Goal: Communication & Community: Answer question/provide support

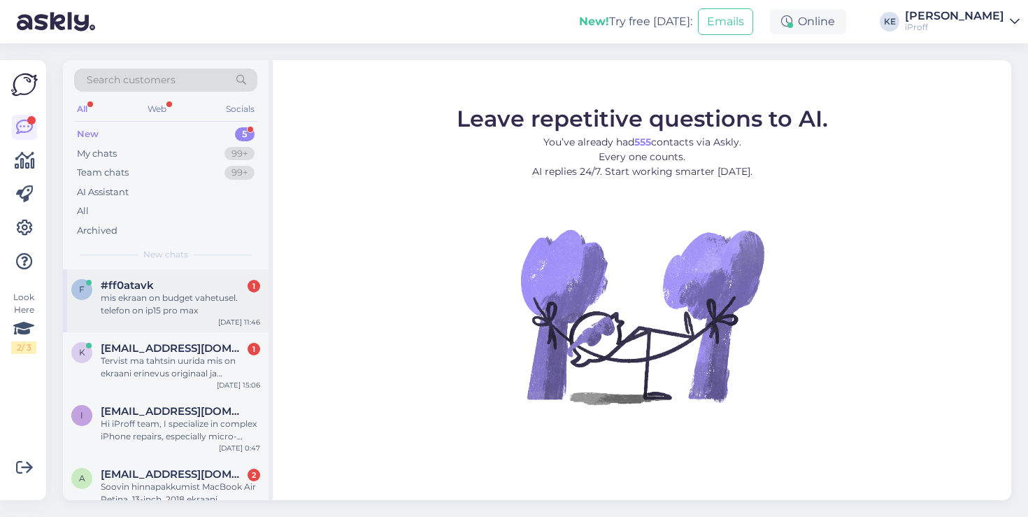
click at [184, 302] on div "mis ekraan on budget vahetusel. telefon on ip15 pro max" at bounding box center [180, 304] width 159 height 25
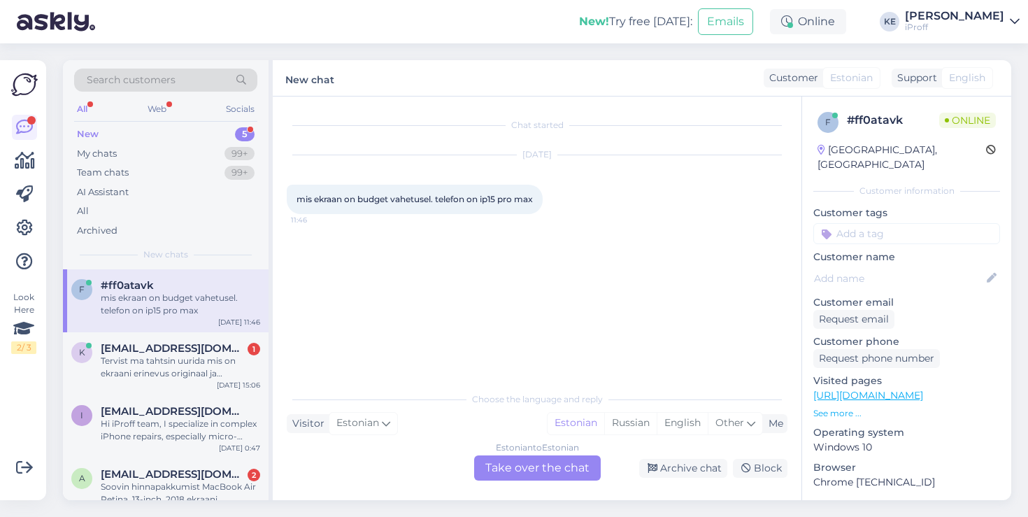
click at [547, 461] on div "Estonian to Estonian Take over the chat" at bounding box center [537, 467] width 127 height 25
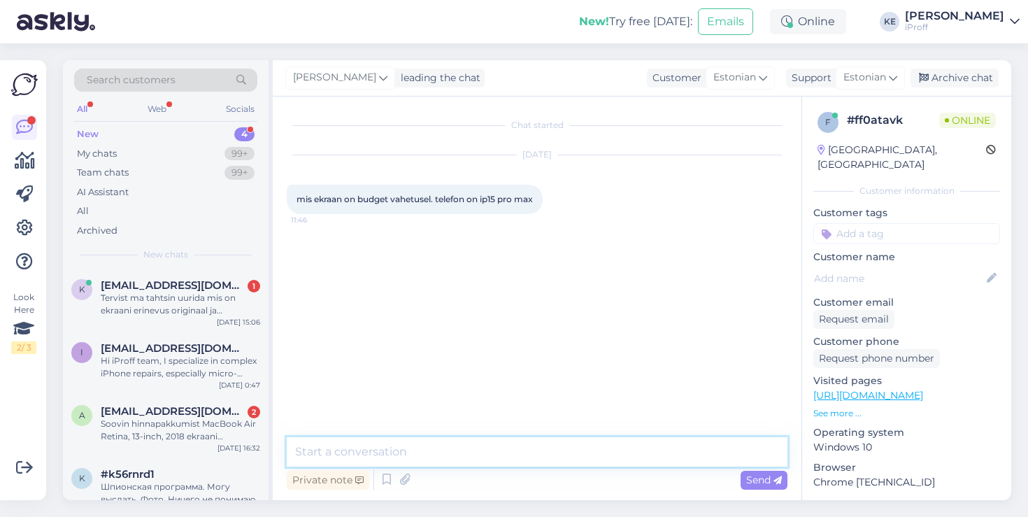
click at [528, 459] on textarea at bounding box center [537, 451] width 501 height 29
type textarea "Tervist!"
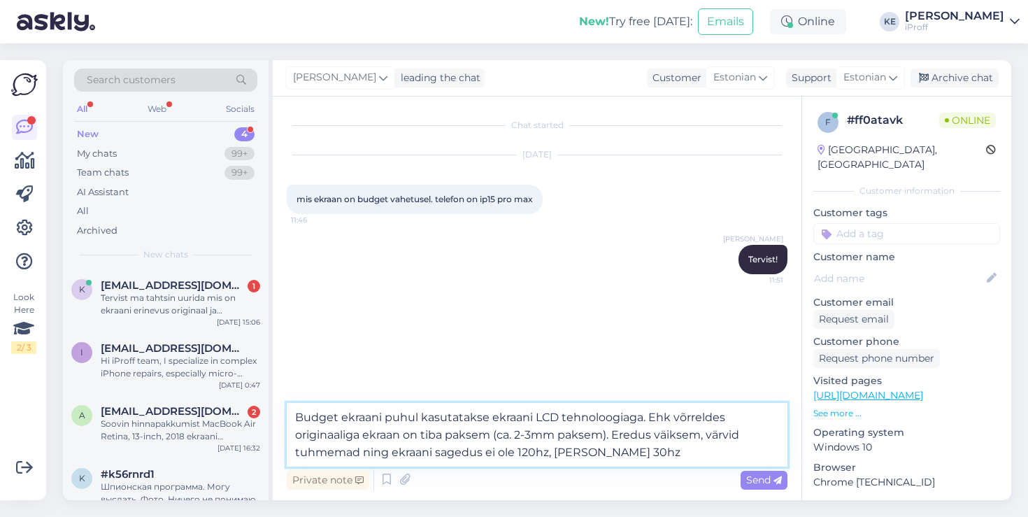
click at [525, 451] on textarea "Budget ekraani puhul kasutatakse ekraani LCD tehnoloogiaga. Ehk võrreldes origi…" at bounding box center [537, 435] width 501 height 64
click at [500, 454] on textarea "Budget ekraani puhul kasutatakse ekraani LCD tehnoloogiaga. Ehk võrreldes origi…" at bounding box center [537, 435] width 501 height 64
type textarea "Budget ekraani puhul kasutatakse ekraani LCD tehnoloogiaga. Ehk võrreldes origi…"
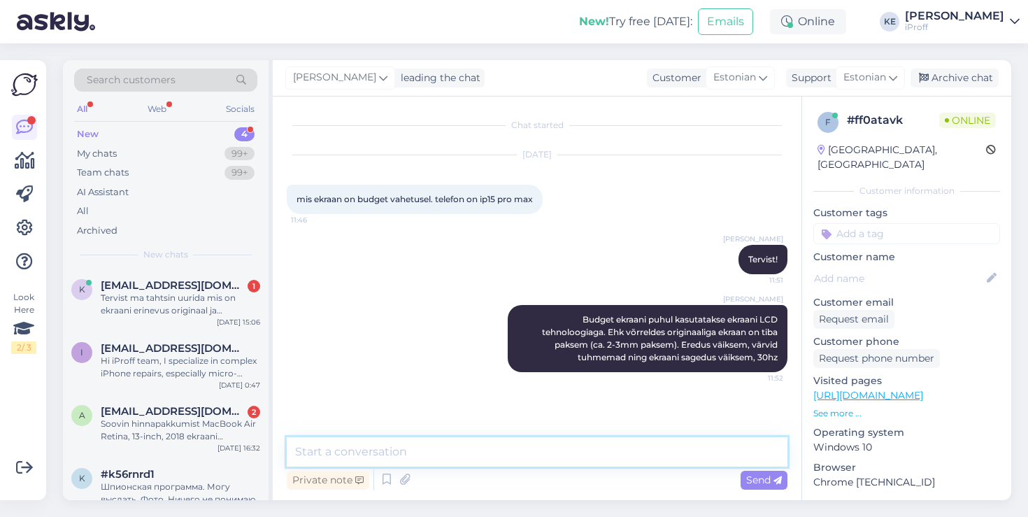
click at [541, 447] on textarea at bounding box center [537, 451] width 501 height 29
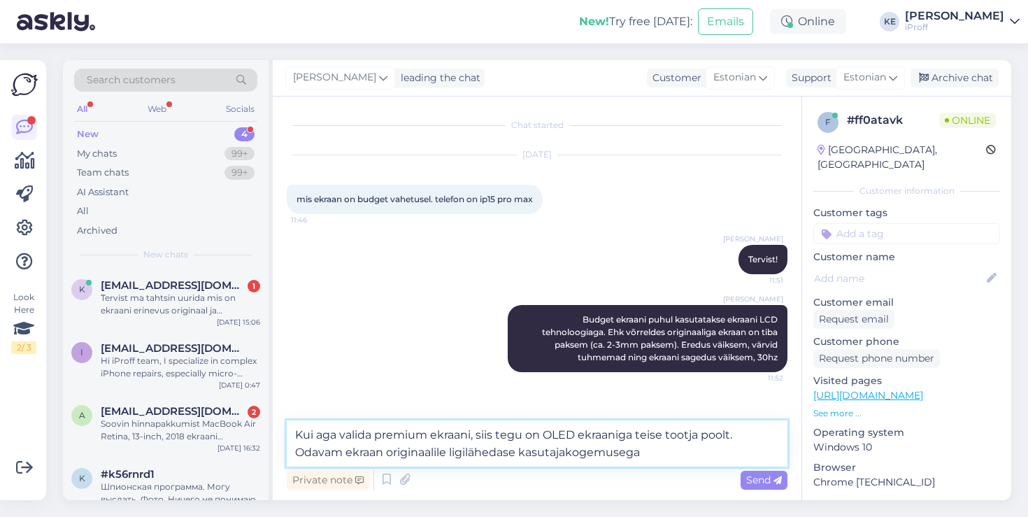
type textarea "Kui aga valida premium ekraani, siis tegu on OLED ekraaniga teise tootja poolt.…"
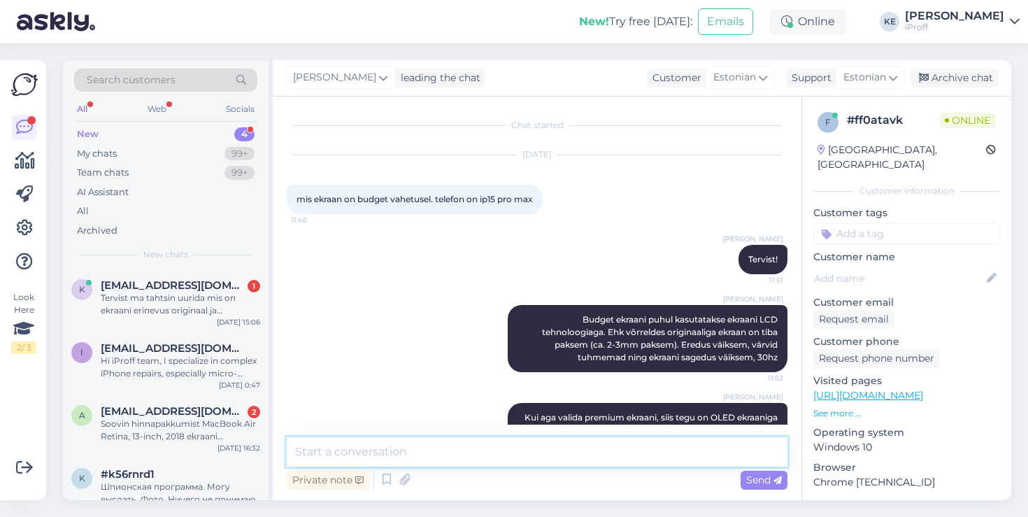
scroll to position [48, 0]
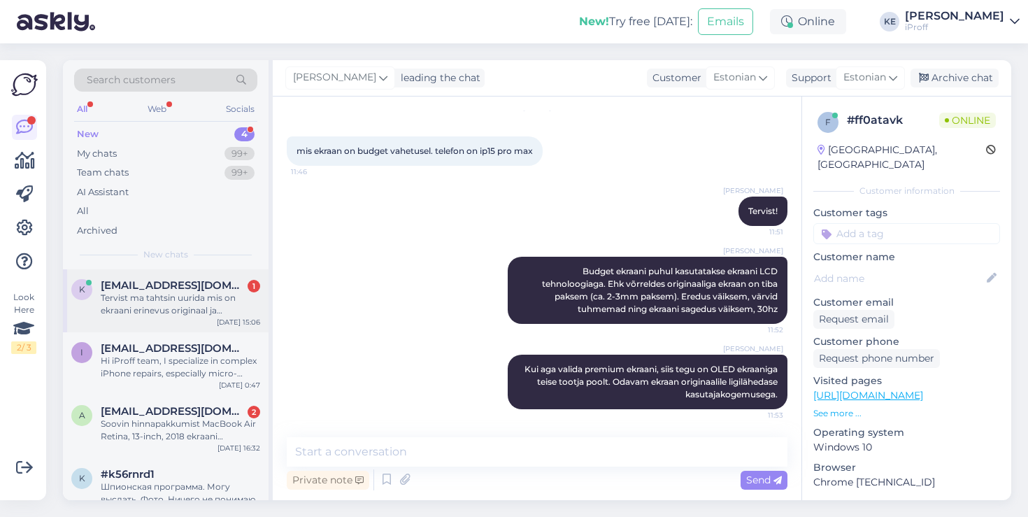
click at [233, 311] on div "Tervist ma tahtsin uurida mis on ekraani erinevus originaal ja premium. Kas on …" at bounding box center [180, 304] width 159 height 25
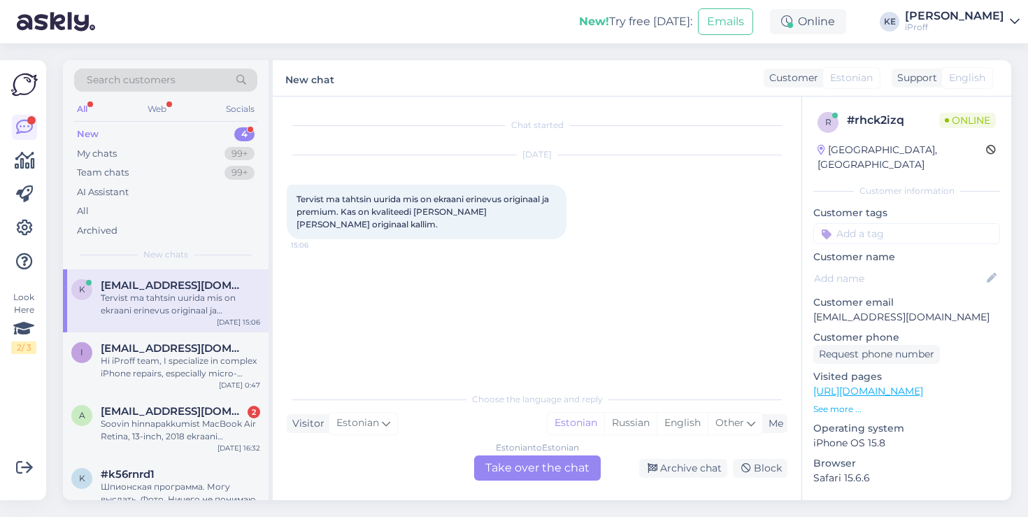
click at [547, 478] on div "Estonian to Estonian Take over the chat" at bounding box center [537, 467] width 127 height 25
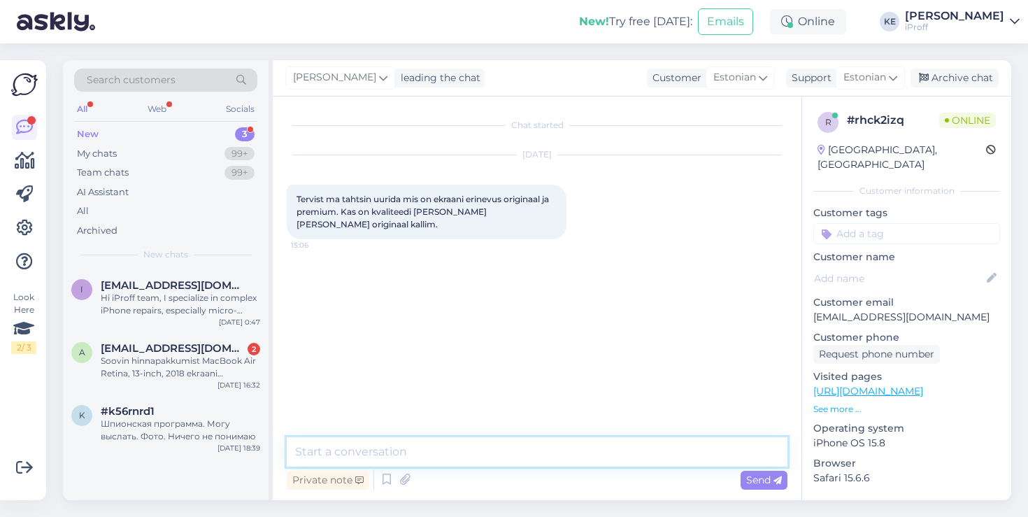
click at [485, 439] on textarea at bounding box center [537, 451] width 501 height 29
type textarea "Tervist!"
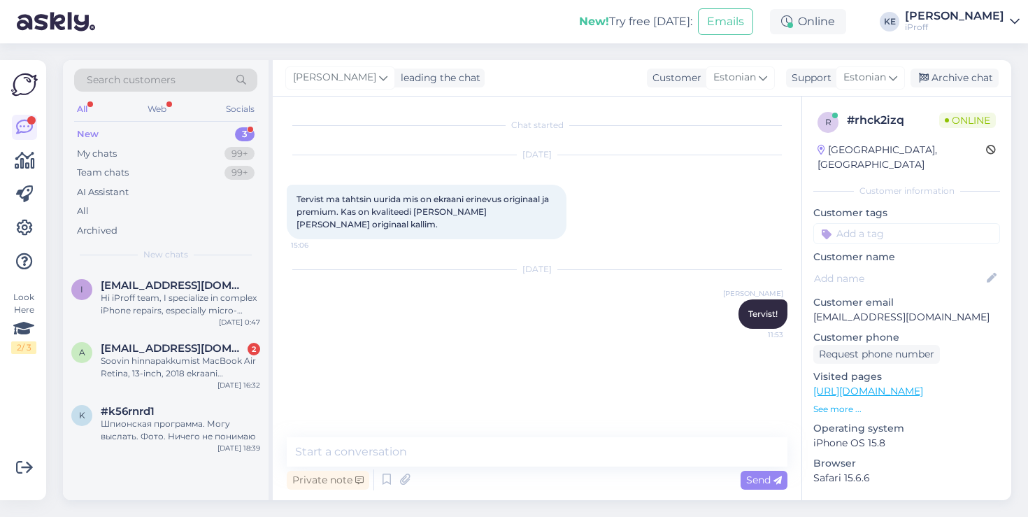
click at [863, 310] on p "[EMAIL_ADDRESS][DOMAIN_NAME]" at bounding box center [906, 317] width 187 height 15
drag, startPoint x: 968, startPoint y: 303, endPoint x: 813, endPoint y: 301, distance: 154.5
click at [813, 310] on p "[EMAIL_ADDRESS][DOMAIN_NAME]" at bounding box center [906, 317] width 187 height 15
copy p "[EMAIL_ADDRESS][DOMAIN_NAME]"
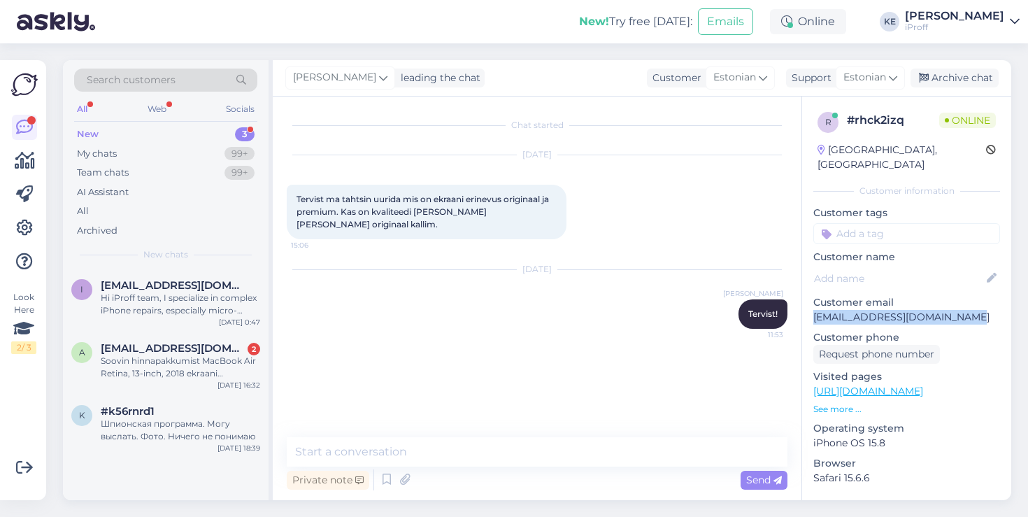
click at [174, 134] on div "New 3" at bounding box center [165, 134] width 183 height 20
click at [178, 417] on div "Шпионская программа. Могу выслать. Фото. Ничего не понимаю" at bounding box center [180, 429] width 159 height 25
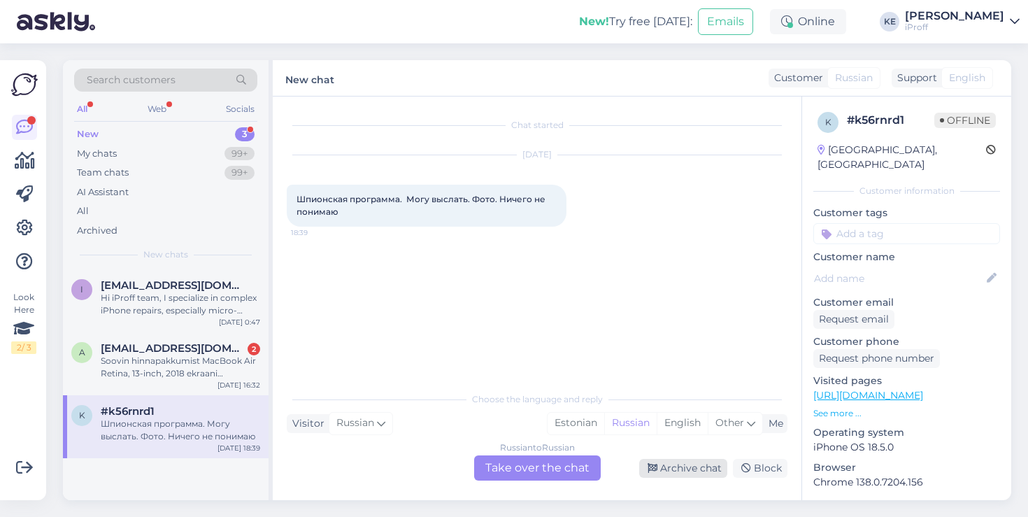
click at [686, 466] on div "Archive chat" at bounding box center [683, 468] width 88 height 19
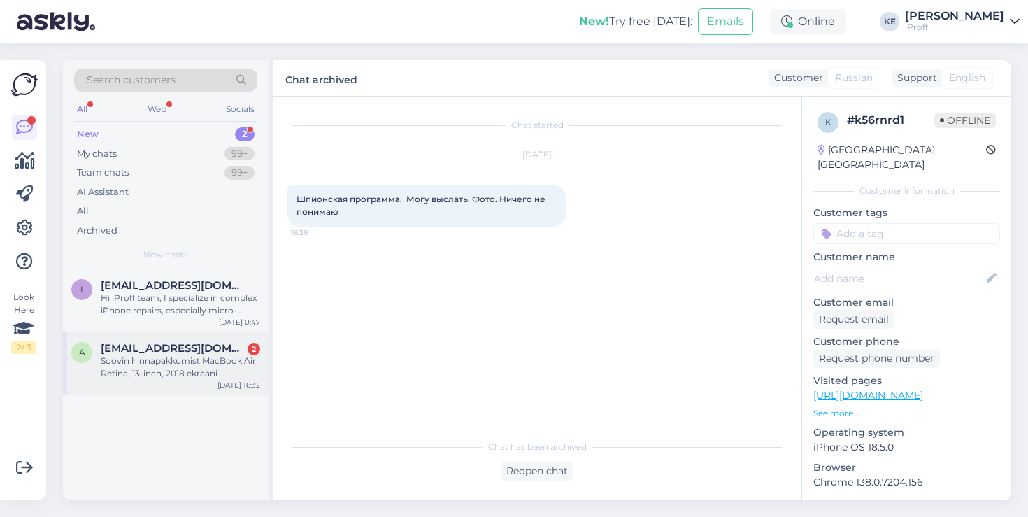
click at [201, 359] on div "Soovin hinnapakkumist MacBook Air Retina, 13-inch, 2018 ekraani vahetusele. Kas…" at bounding box center [180, 366] width 159 height 25
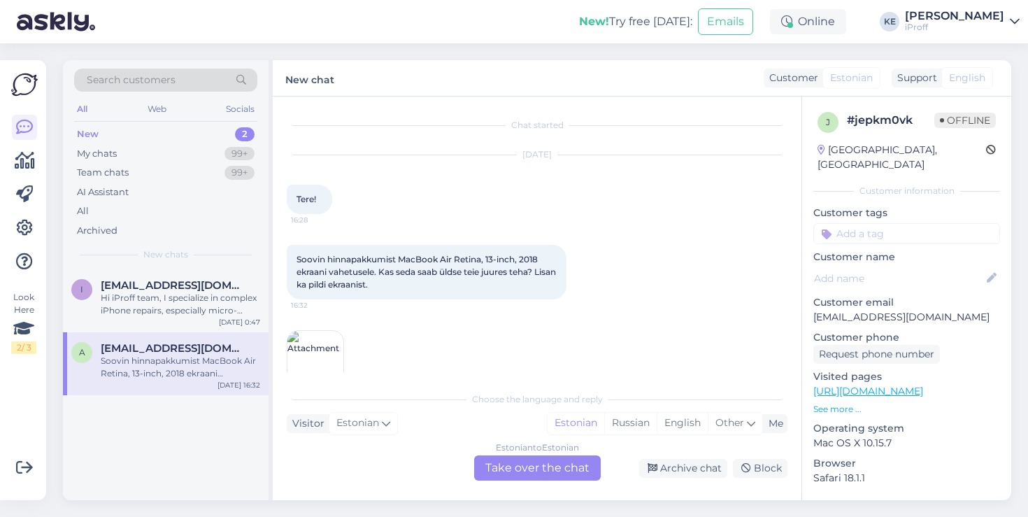
scroll to position [31, 0]
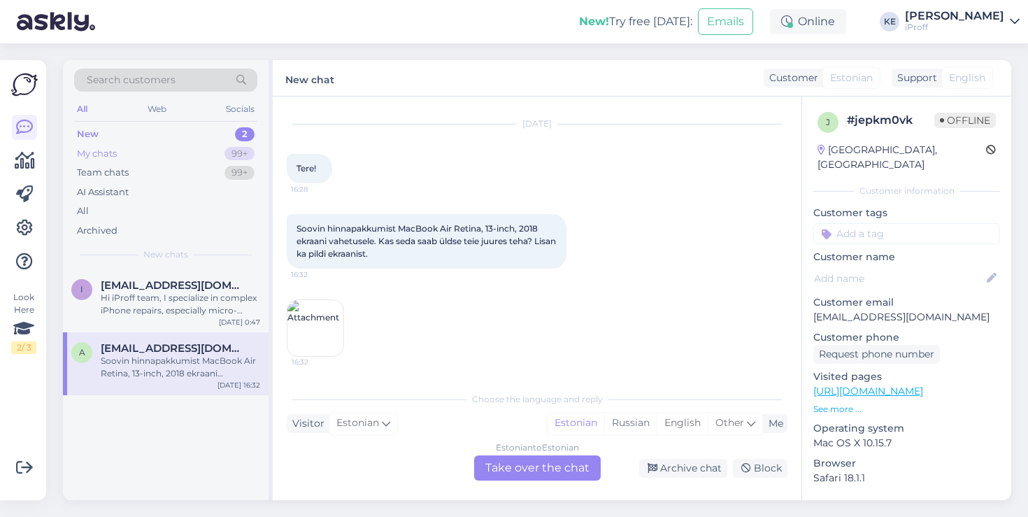
click at [167, 159] on div "My chats 99+" at bounding box center [165, 154] width 183 height 20
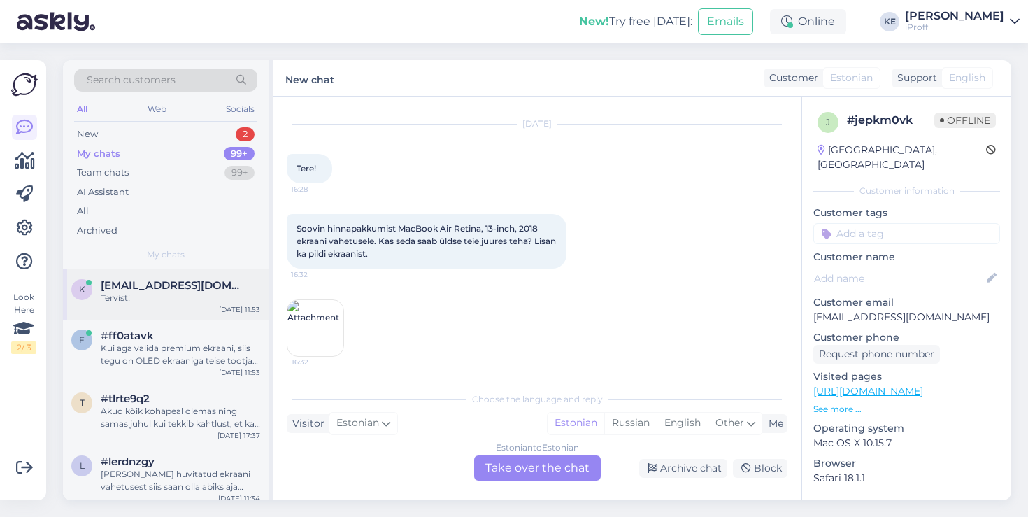
click at [154, 283] on span "[EMAIL_ADDRESS][DOMAIN_NAME]" at bounding box center [173, 285] width 145 height 13
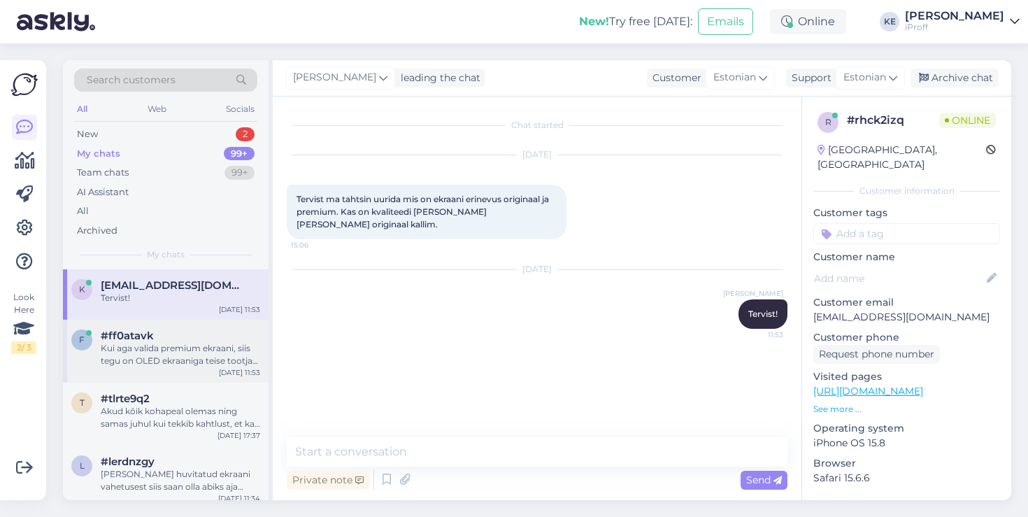
click at [152, 340] on span "#ff0atavk" at bounding box center [127, 335] width 53 height 13
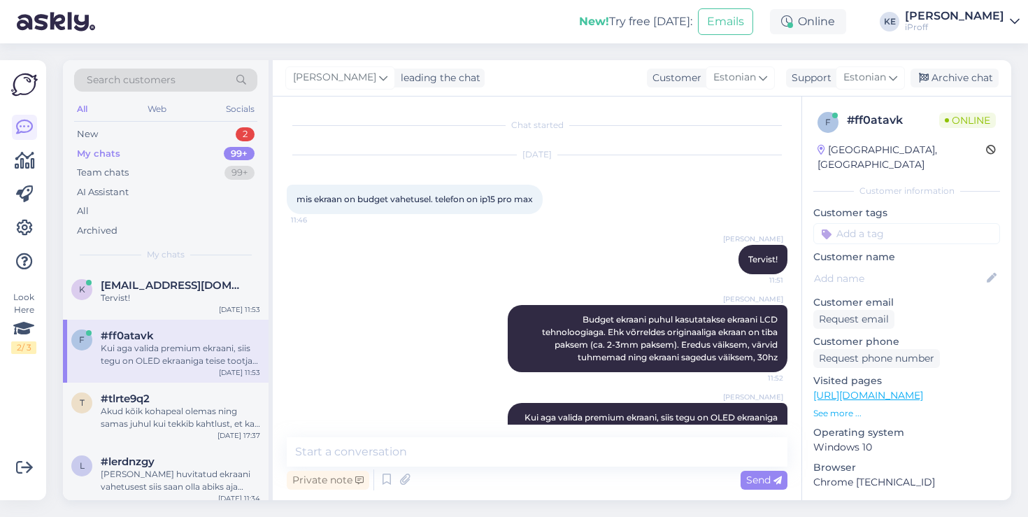
scroll to position [48, 0]
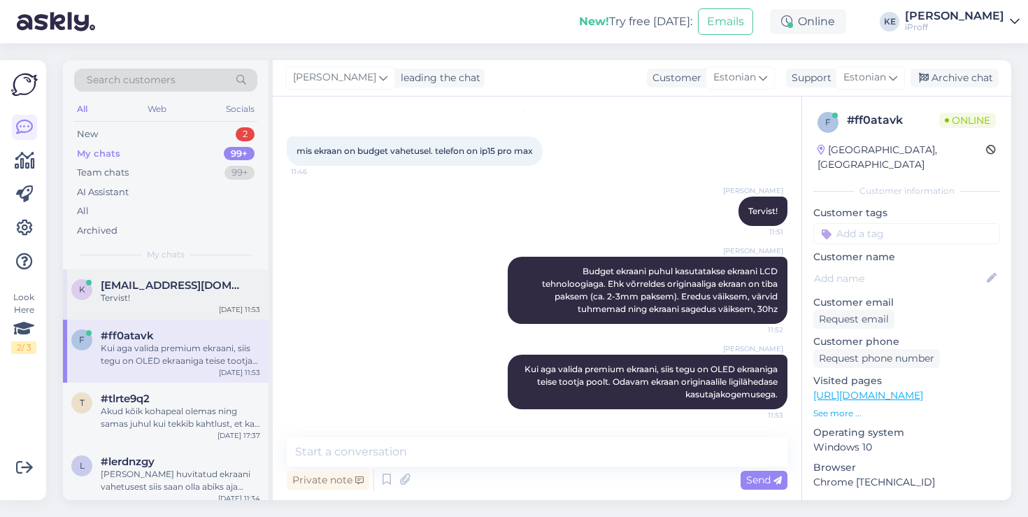
click at [211, 288] on span "[EMAIL_ADDRESS][DOMAIN_NAME]" at bounding box center [173, 285] width 145 height 13
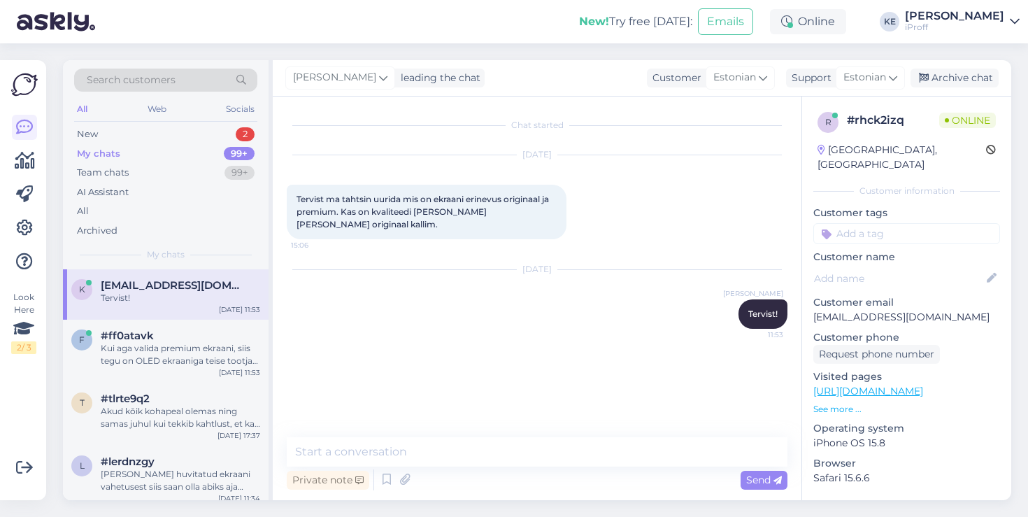
click at [905, 310] on p "[EMAIL_ADDRESS][DOMAIN_NAME]" at bounding box center [906, 317] width 187 height 15
copy p "[EMAIL_ADDRESS][DOMAIN_NAME]"
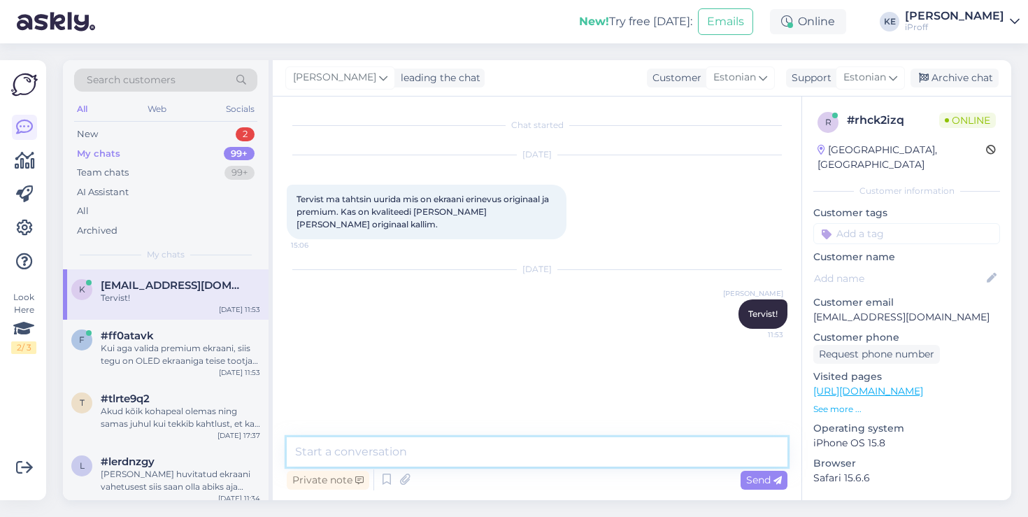
click at [617, 462] on textarea at bounding box center [537, 451] width 501 height 29
type textarea "e-mail"
type textarea "Saadan e-maili juhul kui ei ole [PERSON_NAME] siin."
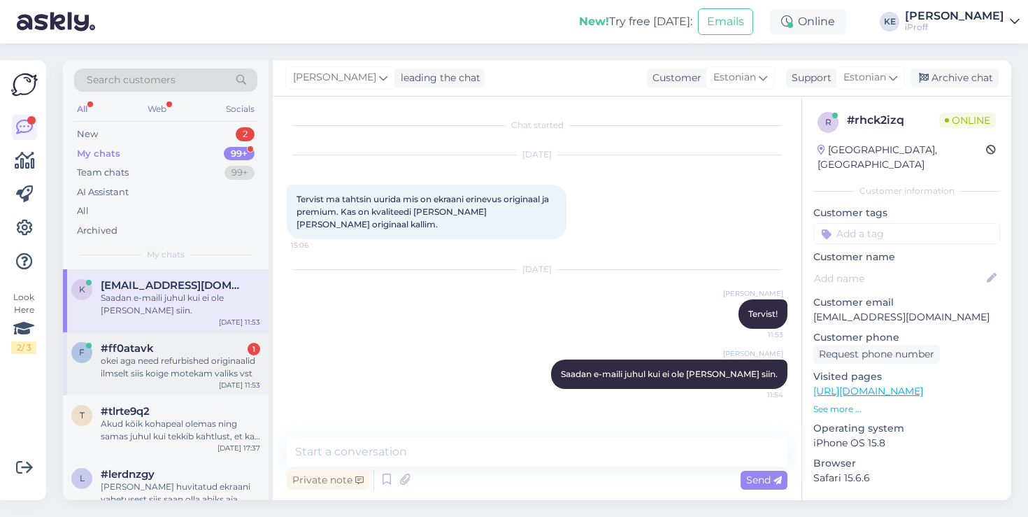
click at [208, 372] on div "okei aga need refurbished originaalid ilmselt siis koige motekam valiks vst" at bounding box center [180, 366] width 159 height 25
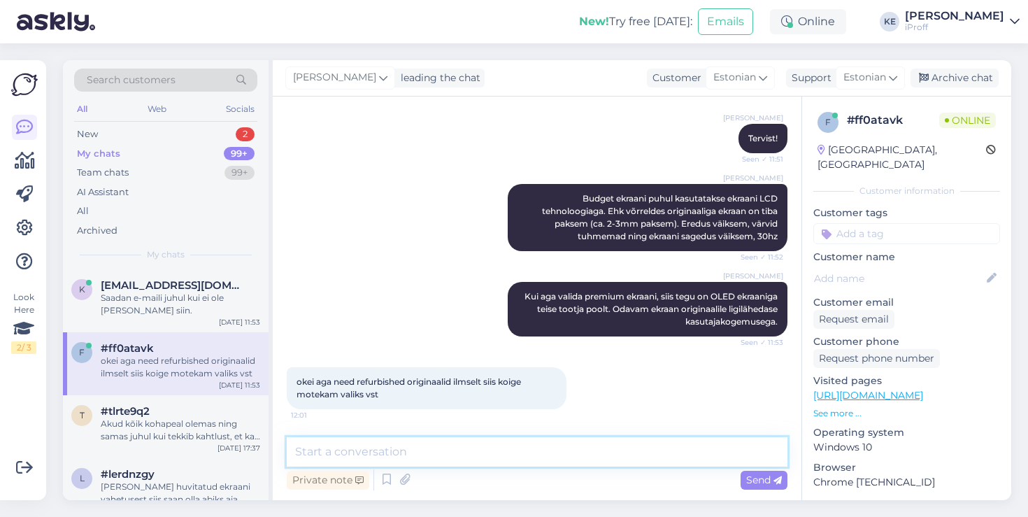
click at [489, 447] on textarea at bounding box center [537, 451] width 501 height 29
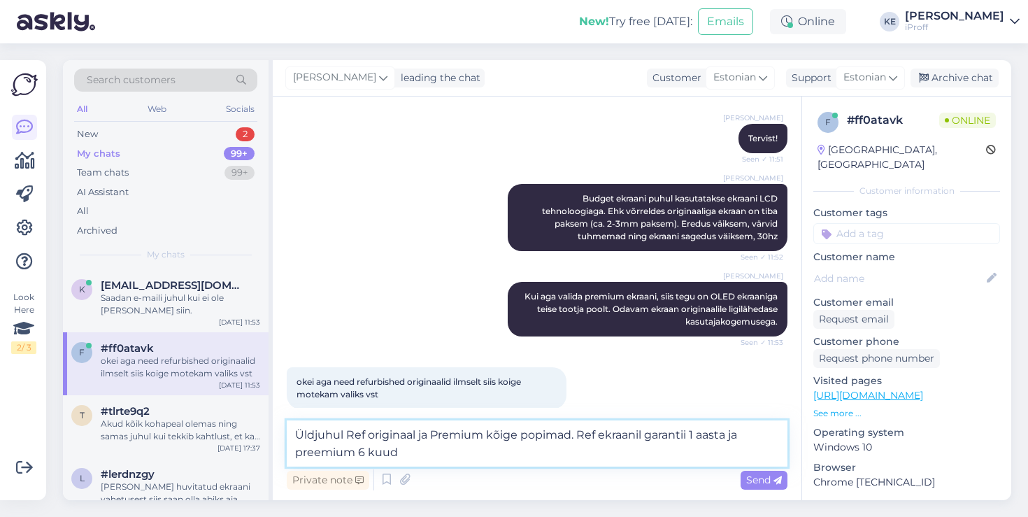
type textarea "Üldjuhul Ref originaal ja Premium kõige popimad. Ref ekraanil garantii 1 aasta …"
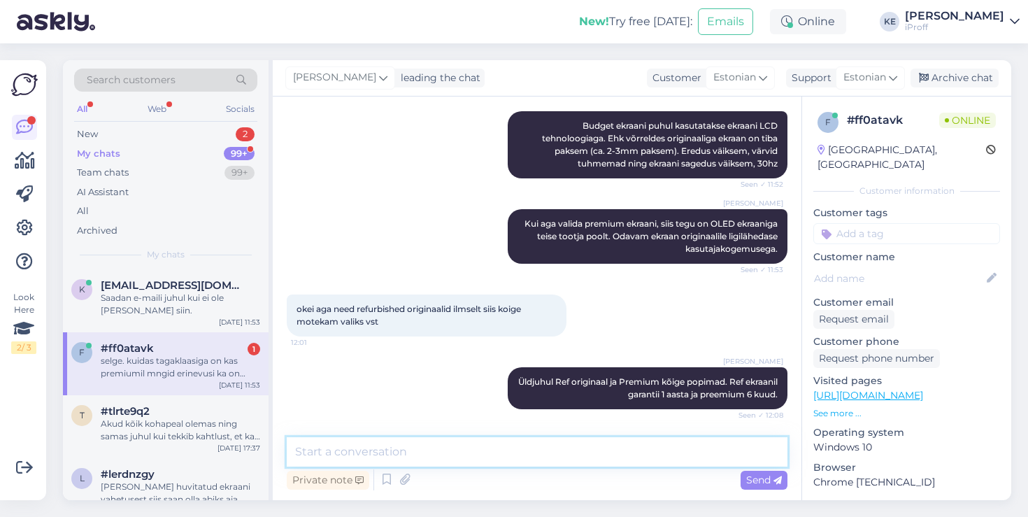
scroll to position [266, 0]
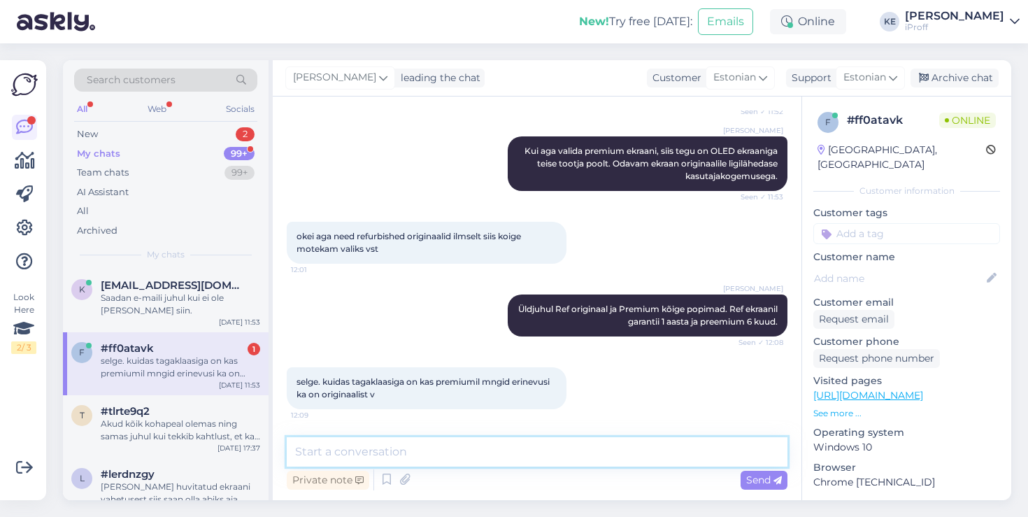
click at [475, 447] on textarea at bounding box center [537, 451] width 501 height 29
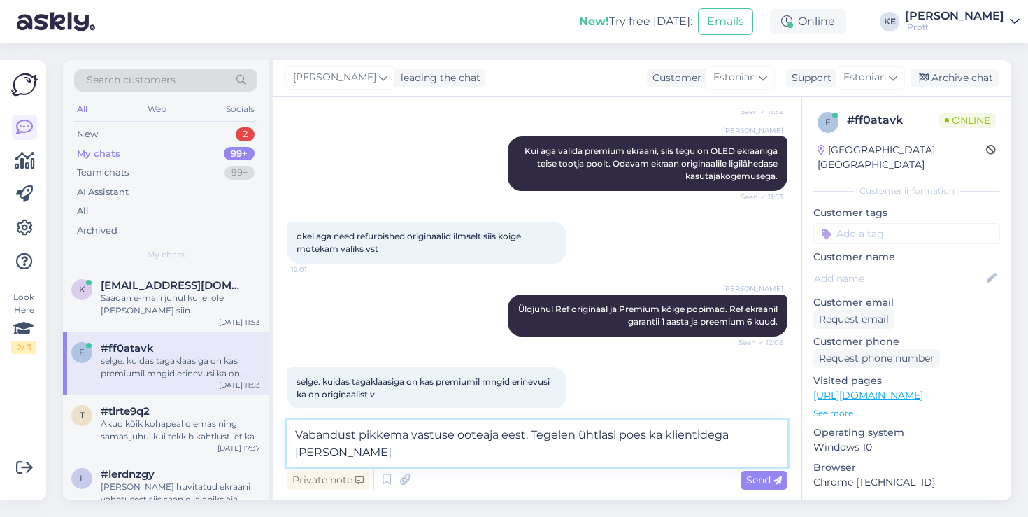
type textarea "Vabandust pikkema vastuse ooteaja eest. Tegelen ühtlasi poes ka klientidega [PE…"
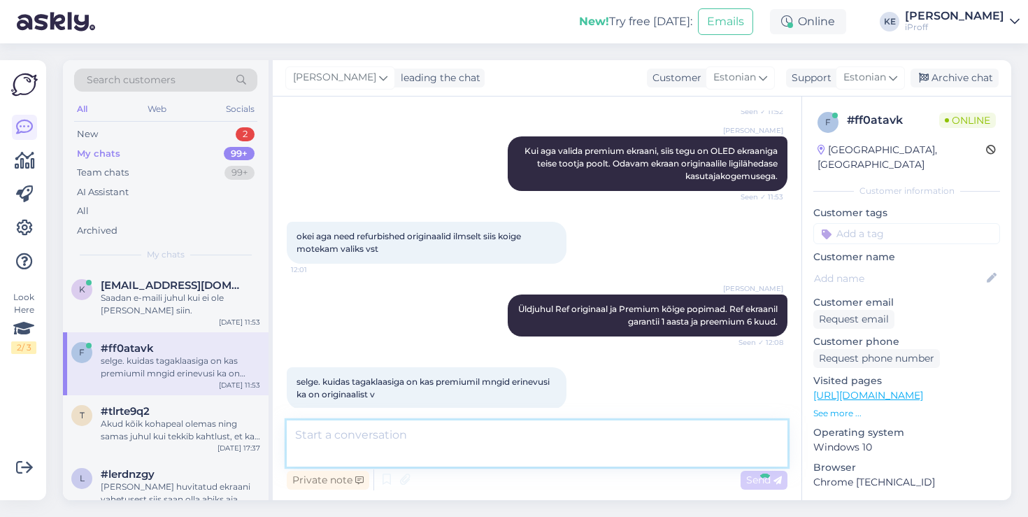
scroll to position [339, 0]
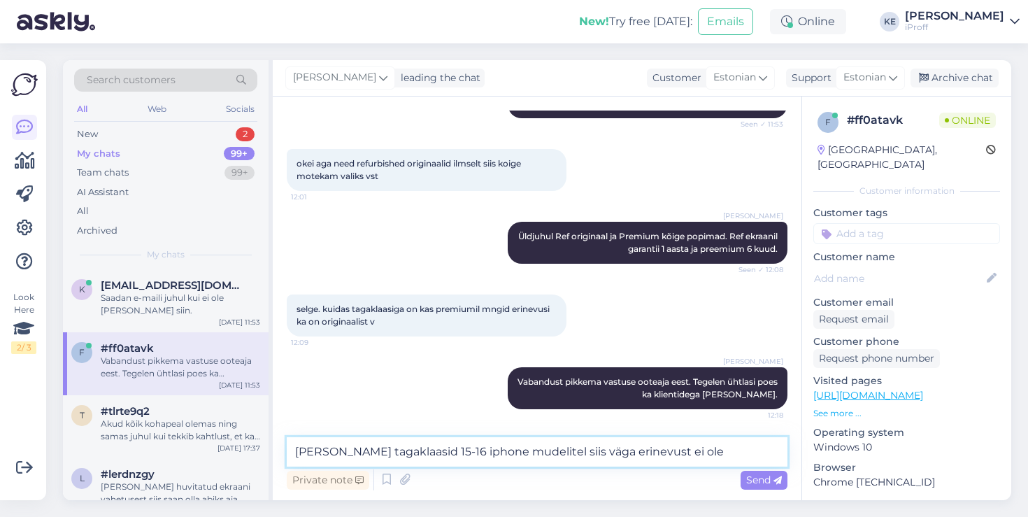
type textarea "[PERSON_NAME] tagaklaasid 15-16 iphone mudelitel siis väga erinevust ei ole."
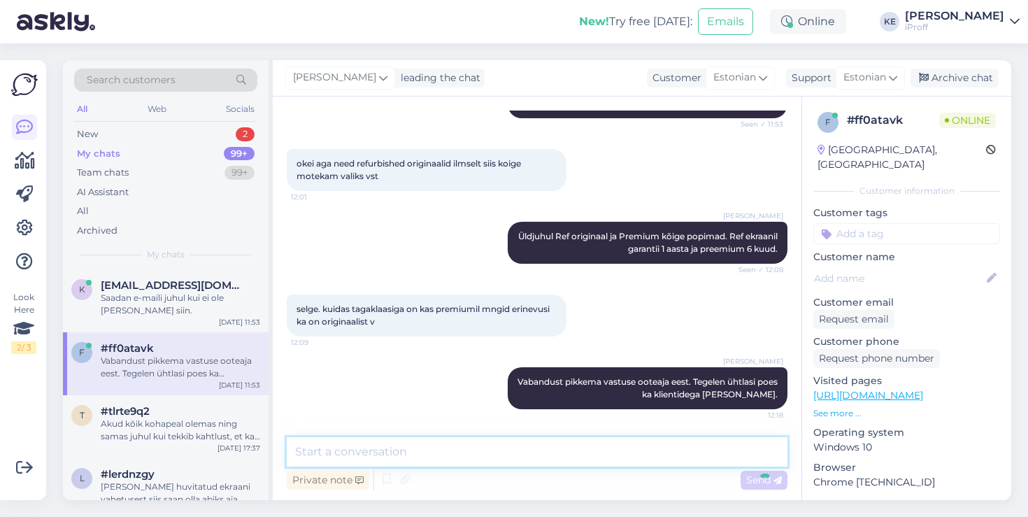
scroll to position [412, 0]
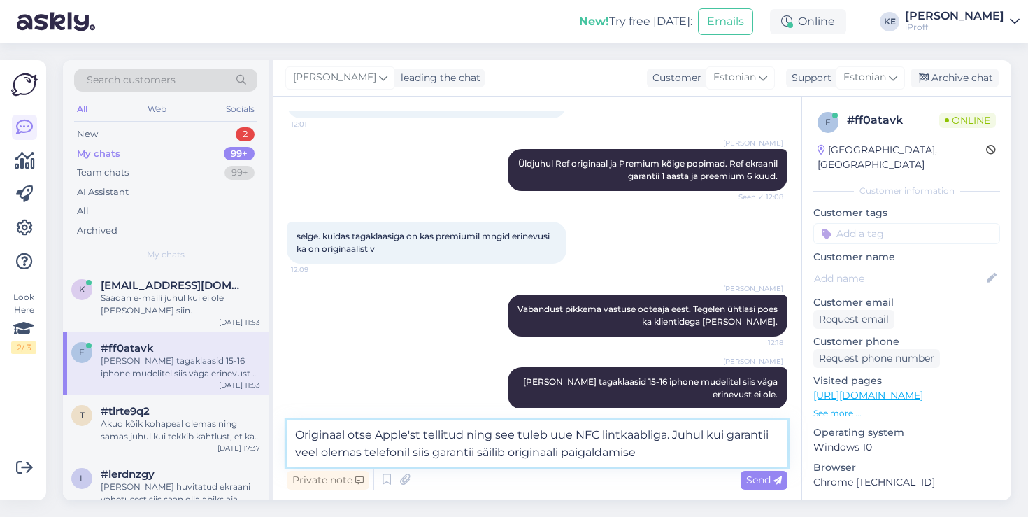
type textarea "Originaal otse Apple'st tellitud ning see tuleb uue NFC lintkaabliga. Juhul kui…"
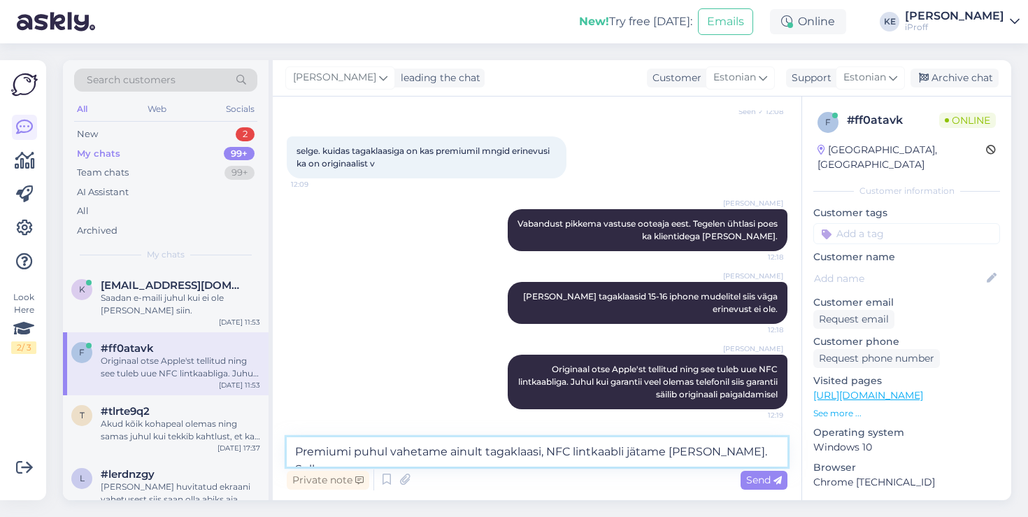
scroll to position [514, 0]
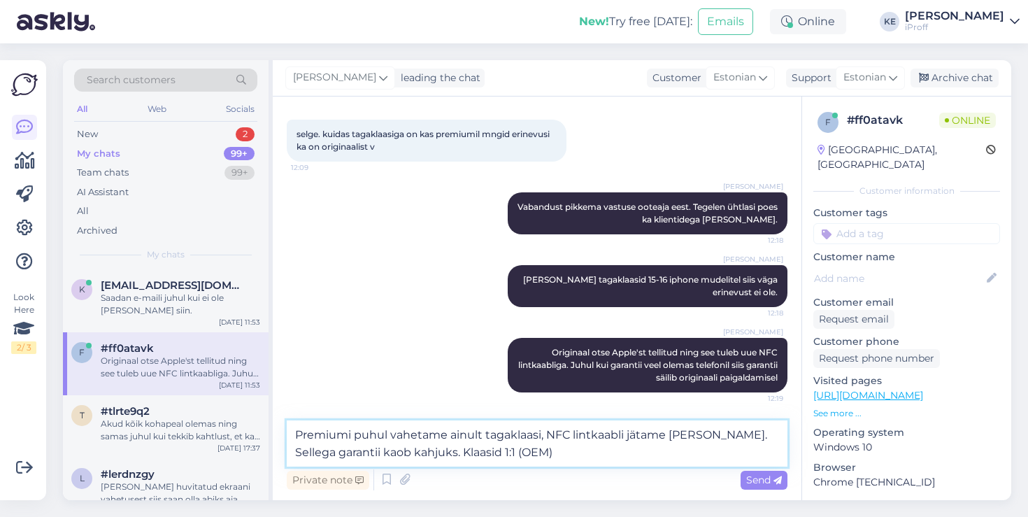
type textarea "Premiumi puhul vahetame ainult tagaklaasi, NFC lintkaabli jätame [PERSON_NAME].…"
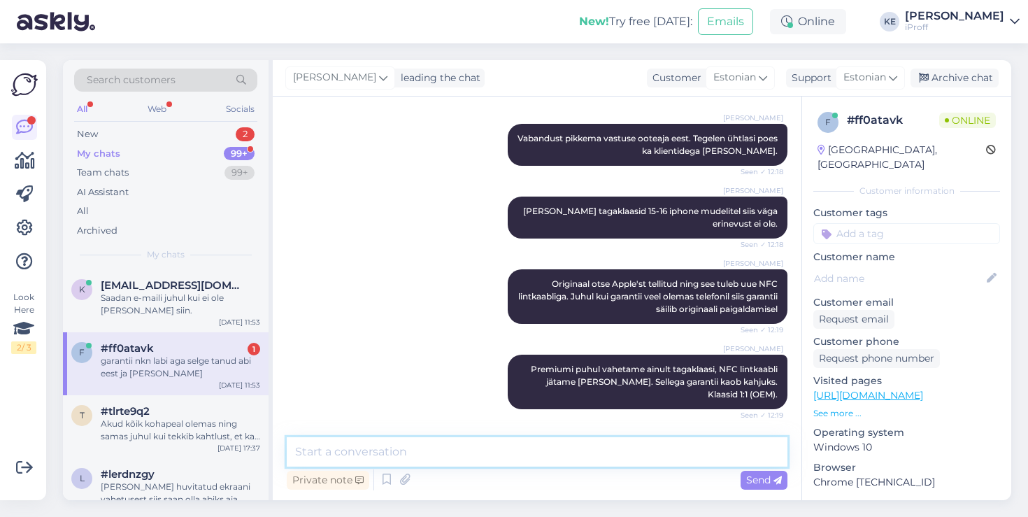
scroll to position [642, 0]
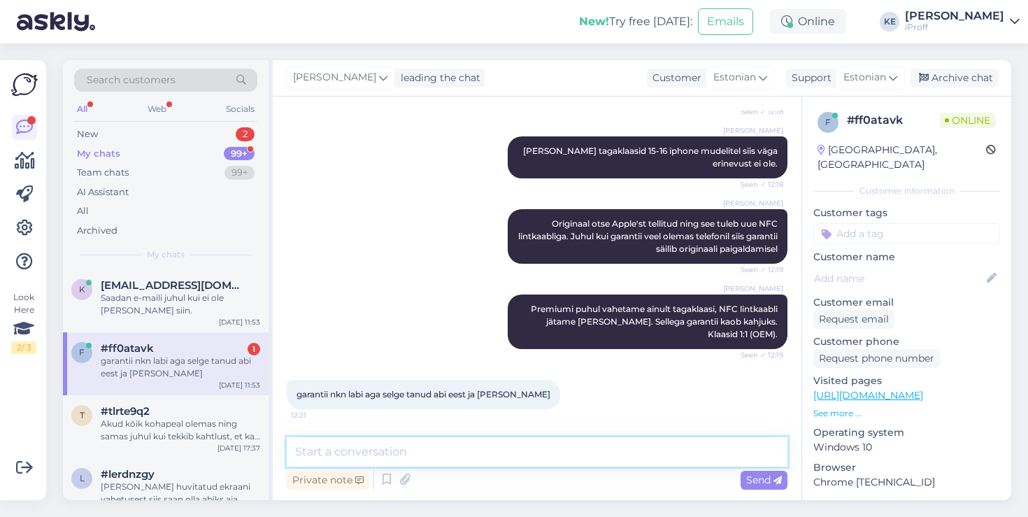
click at [464, 439] on textarea at bounding box center [537, 451] width 501 height 29
type textarea "Premium"
type textarea "P"
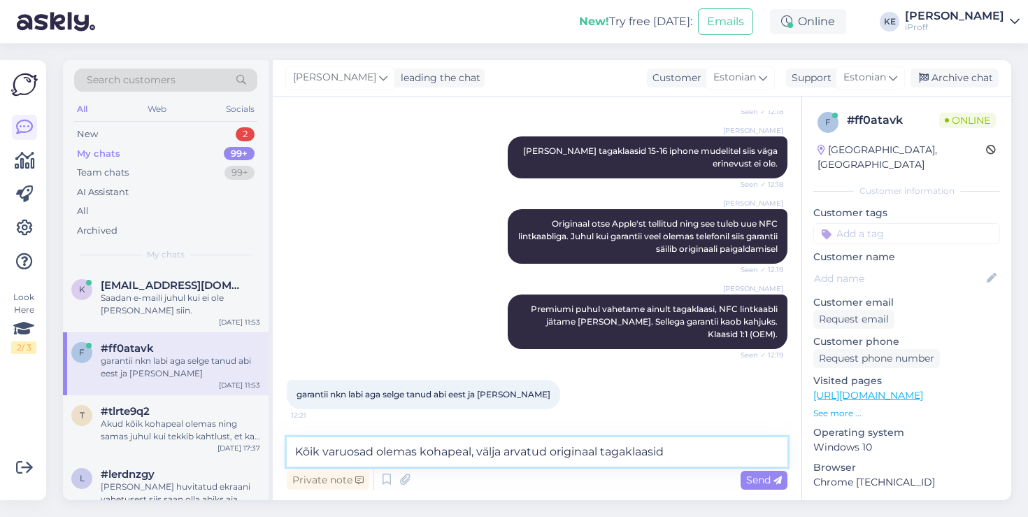
type textarea "Kõik varuosad olemas kohapeal, välja arvatud originaal tagaklaasid."
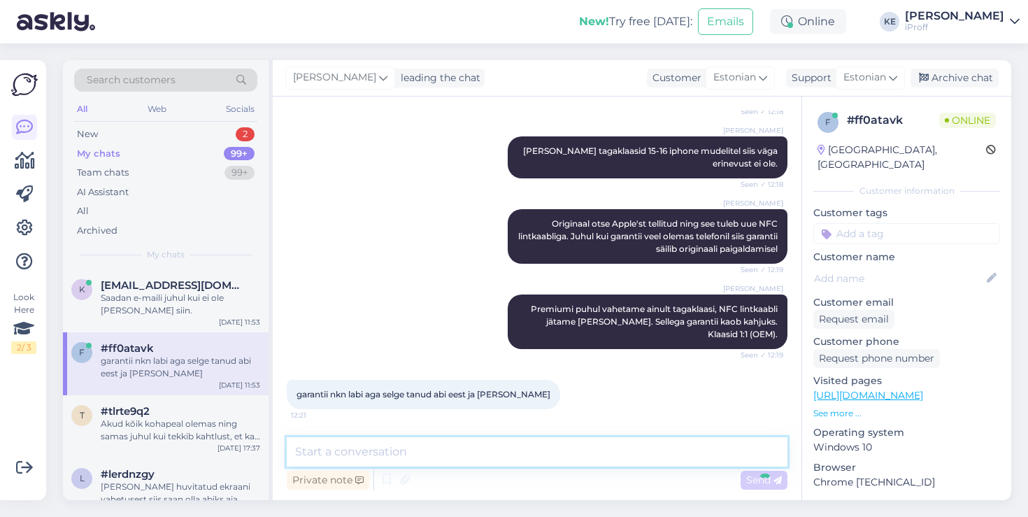
scroll to position [715, 0]
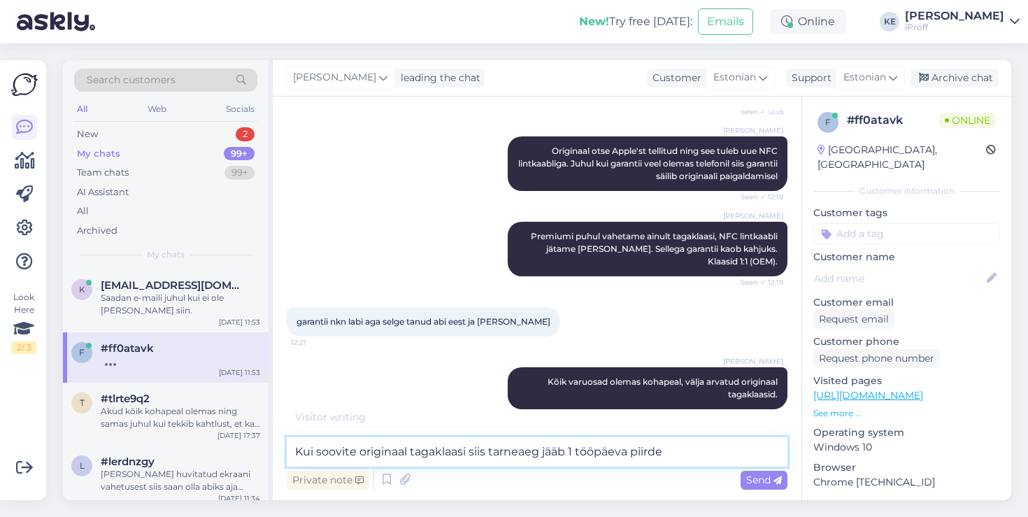
type textarea "Kui soovite originaal tagaklaasi siis tarneaeg jääb 1 tööpäeva piirde."
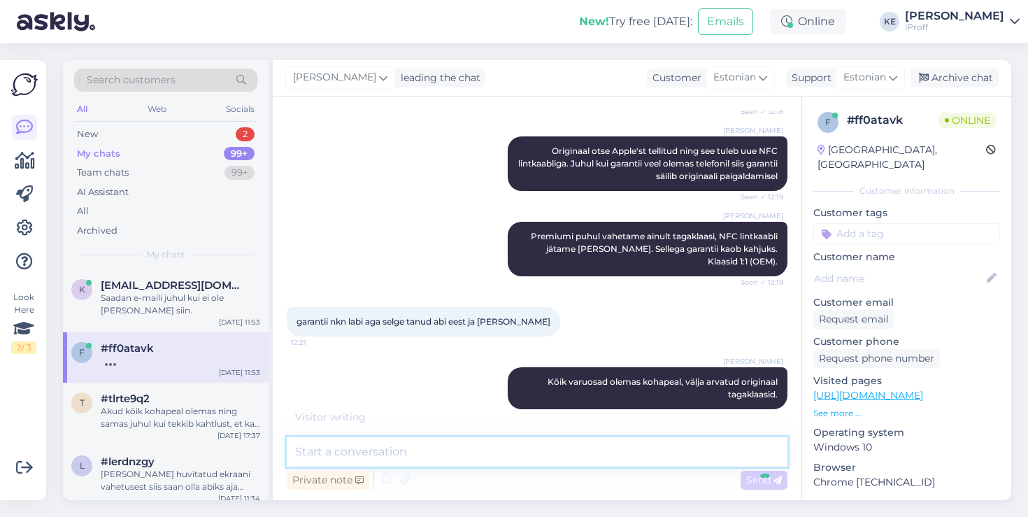
scroll to position [788, 0]
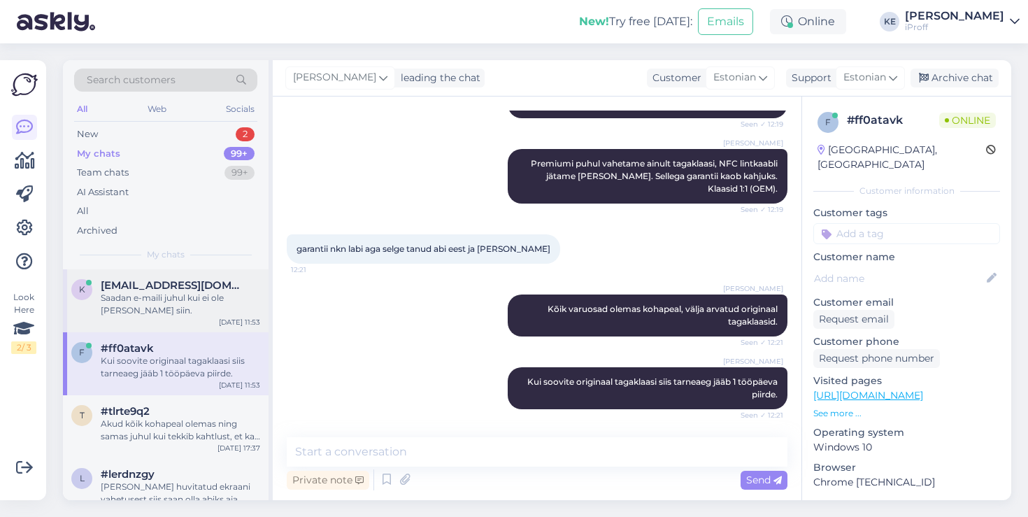
click at [223, 285] on span "[EMAIL_ADDRESS][DOMAIN_NAME]" at bounding box center [173, 285] width 145 height 13
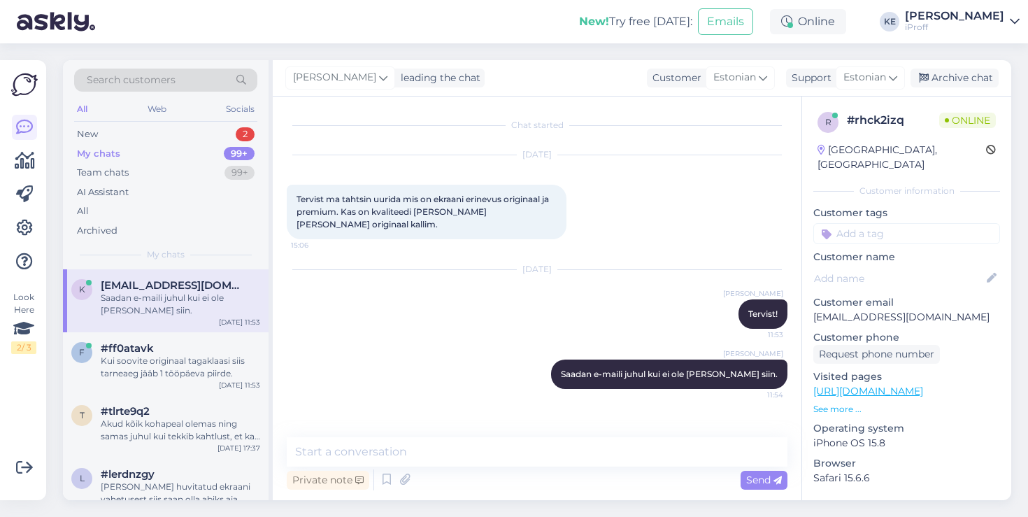
scroll to position [0, 0]
click at [136, 351] on span "#ff0atavk" at bounding box center [127, 348] width 53 height 13
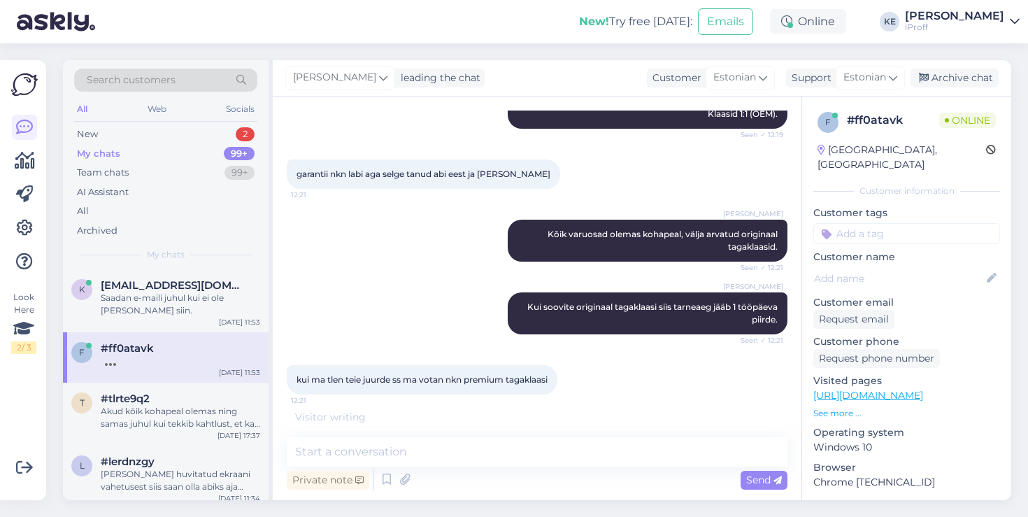
scroll to position [848, 0]
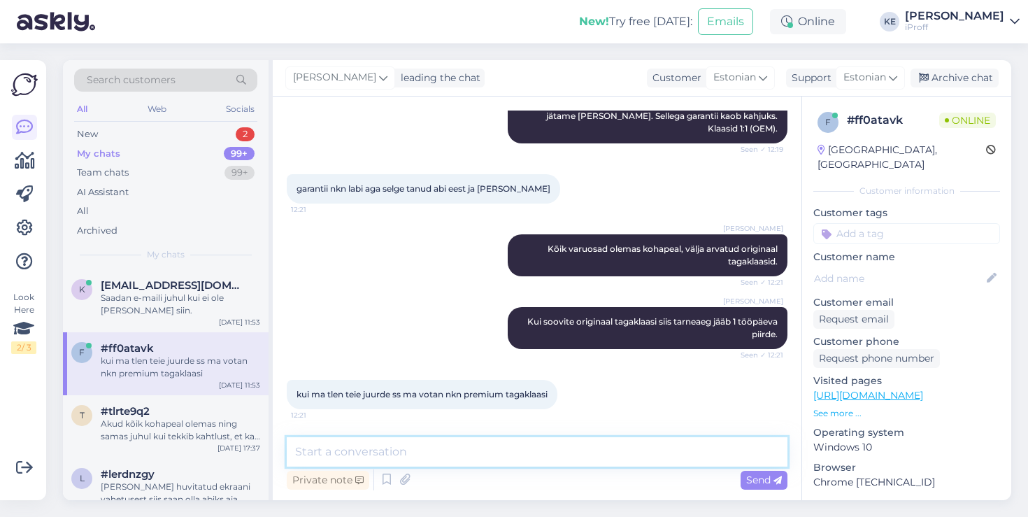
click at [411, 444] on textarea at bounding box center [537, 451] width 501 height 29
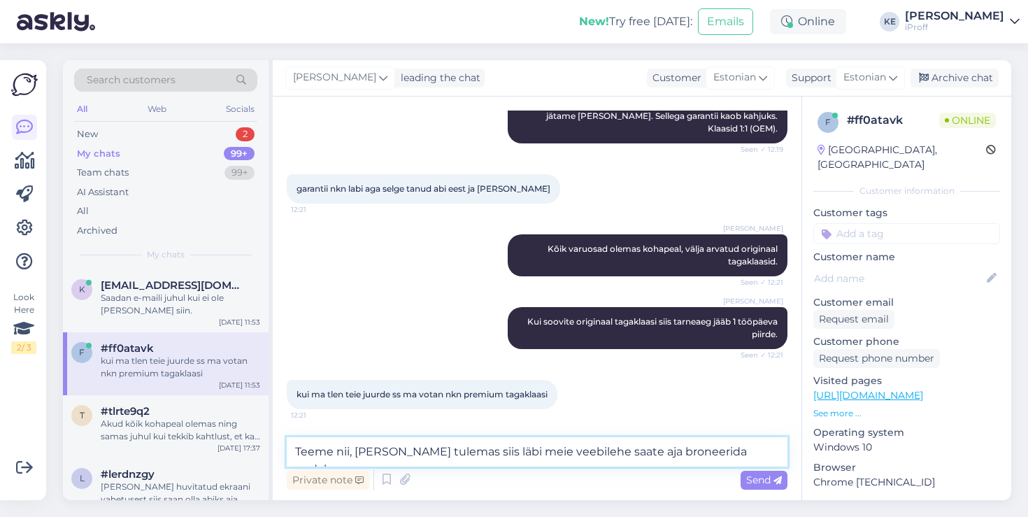
type textarea "Teeme nii, [PERSON_NAME] tulemas siis läbi meie veebilehe saate aja broneerida …"
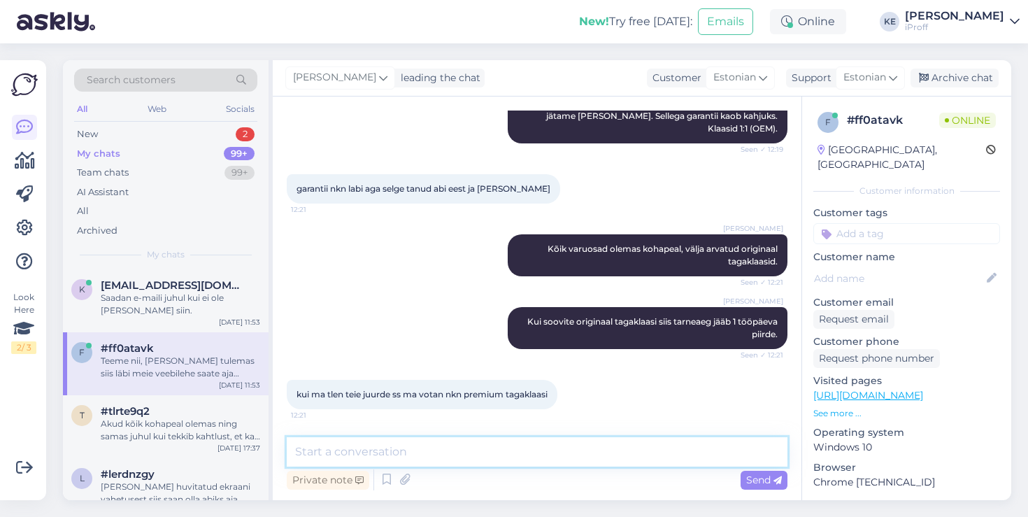
scroll to position [921, 0]
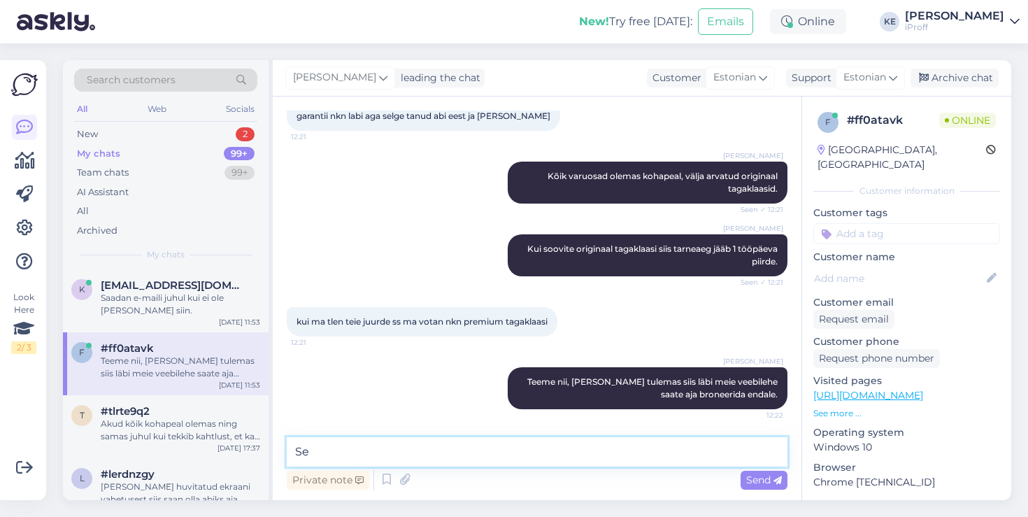
type textarea "S"
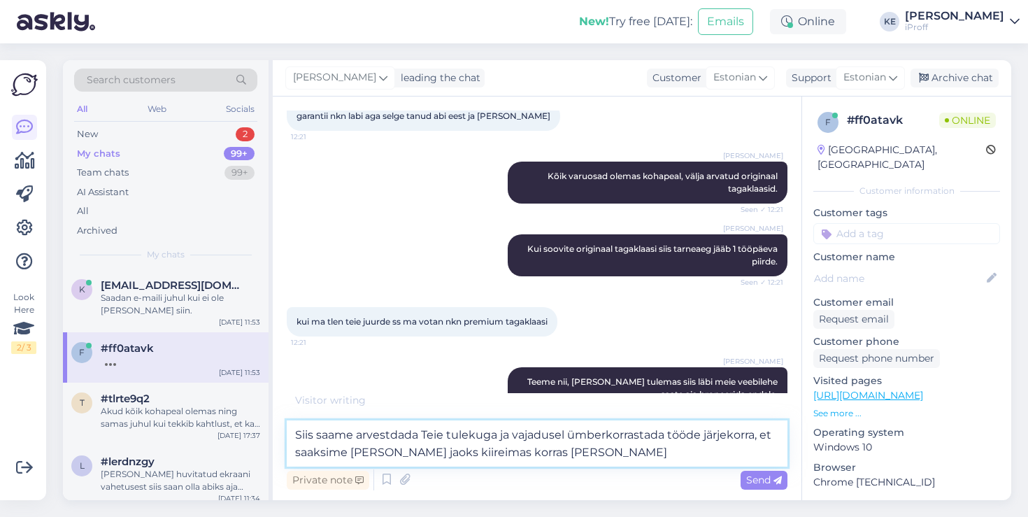
scroll to position [998, 0]
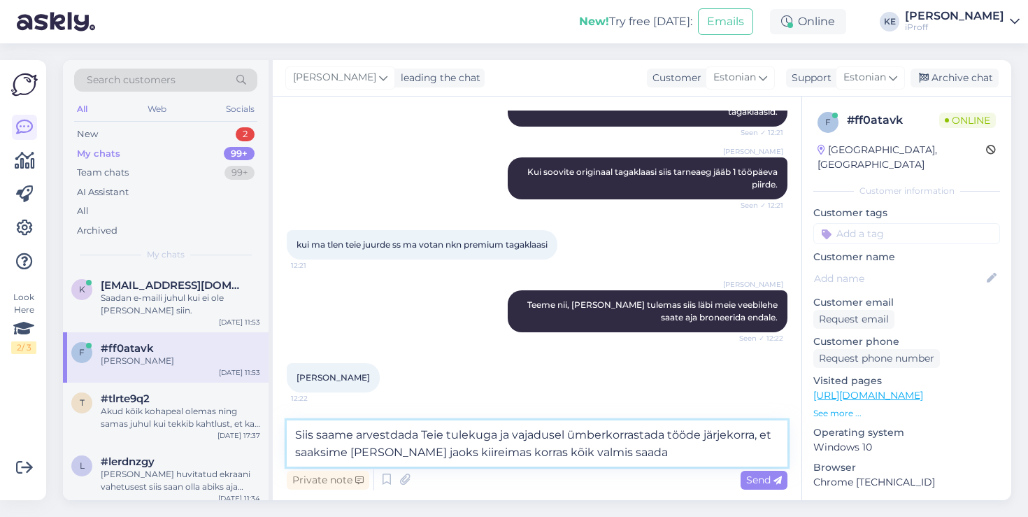
type textarea "Siis saame arvestdada Teie tulekuga ja vajadusel ümberkorrastada tööde järjekor…"
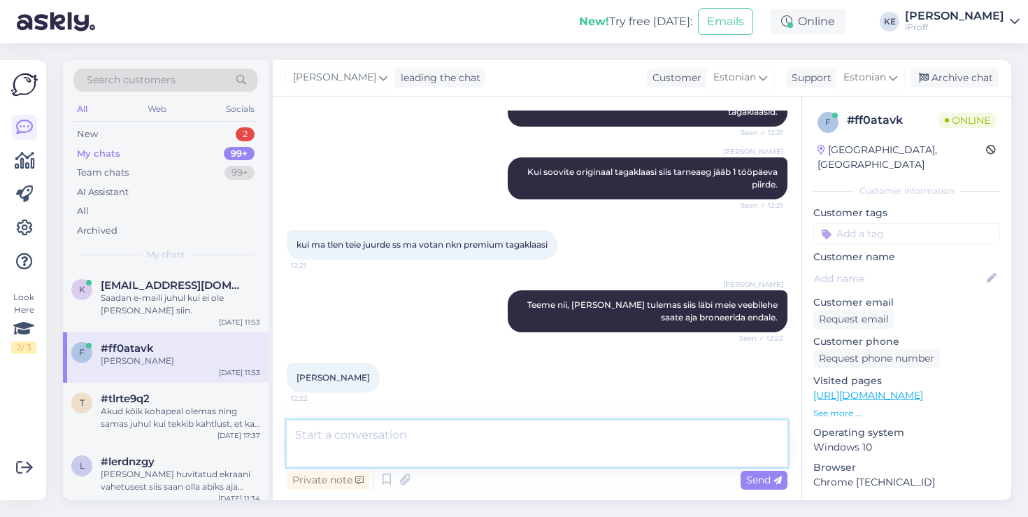
scroll to position [1066, 0]
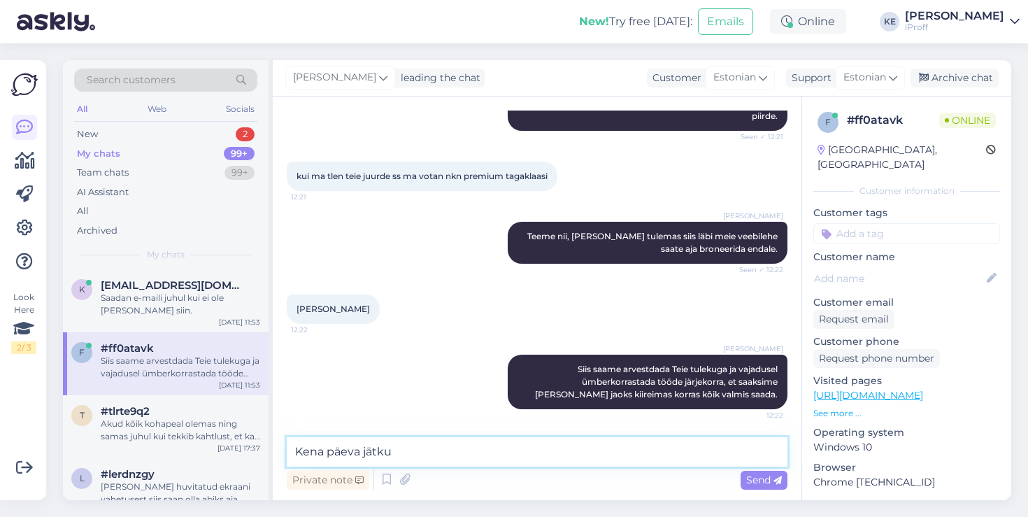
type textarea "Kena päeva jätku!"
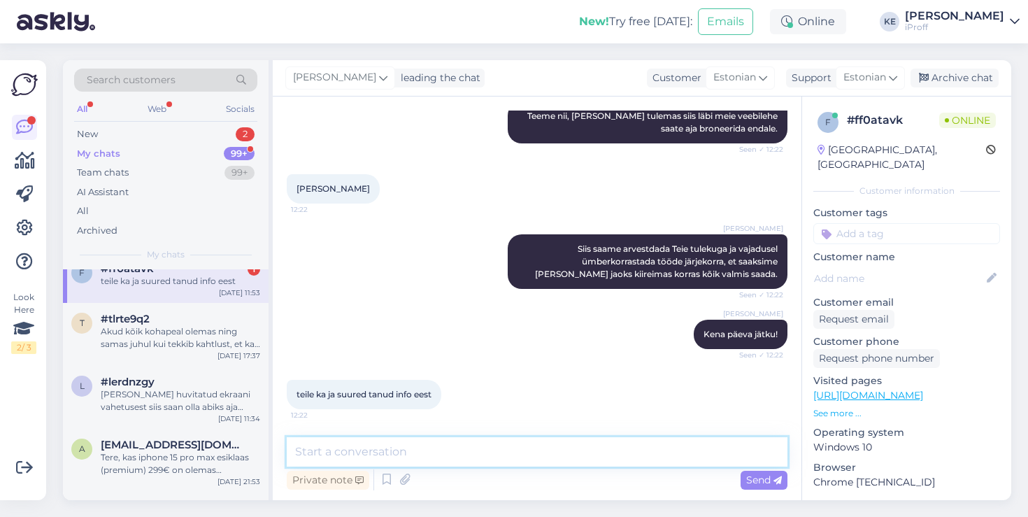
scroll to position [0, 0]
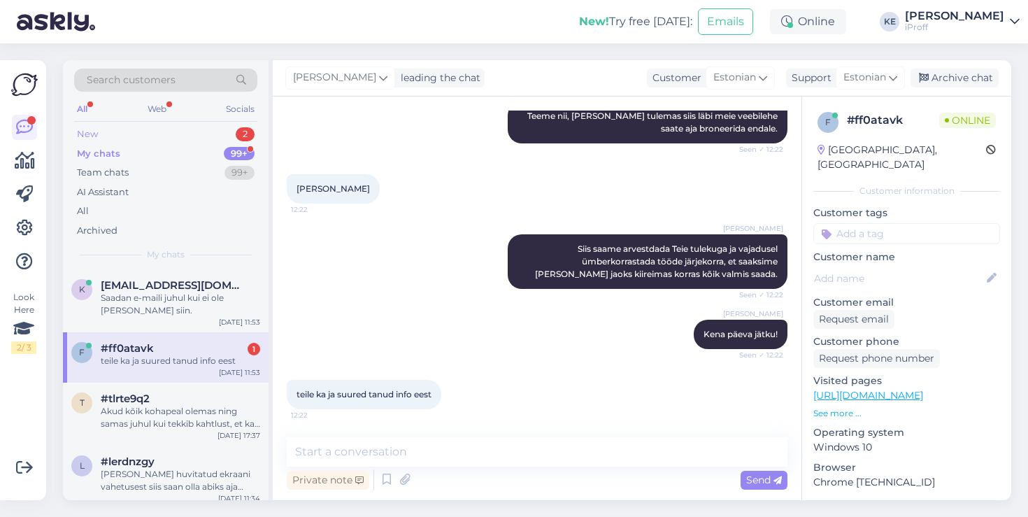
click at [186, 131] on div "New 2" at bounding box center [165, 134] width 183 height 20
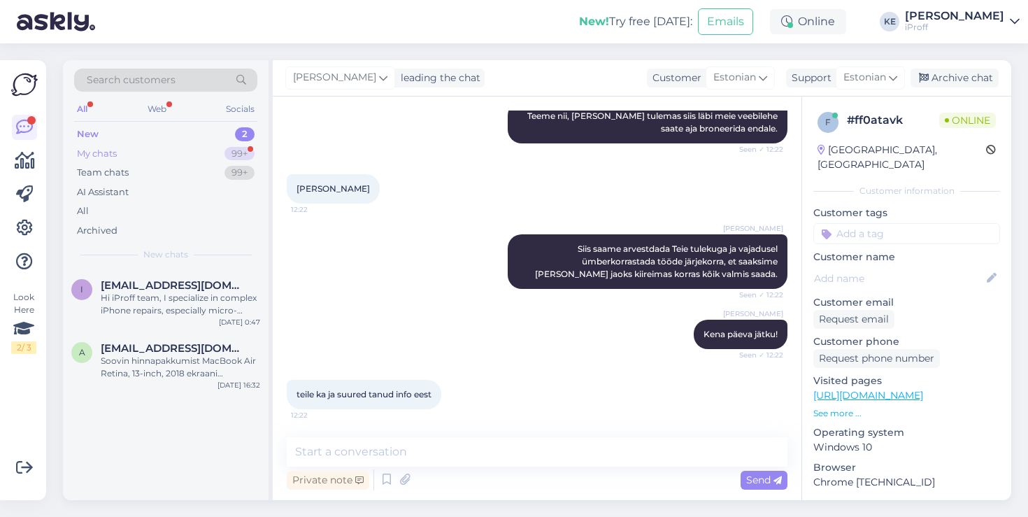
click at [172, 148] on div "My chats 99+" at bounding box center [165, 154] width 183 height 20
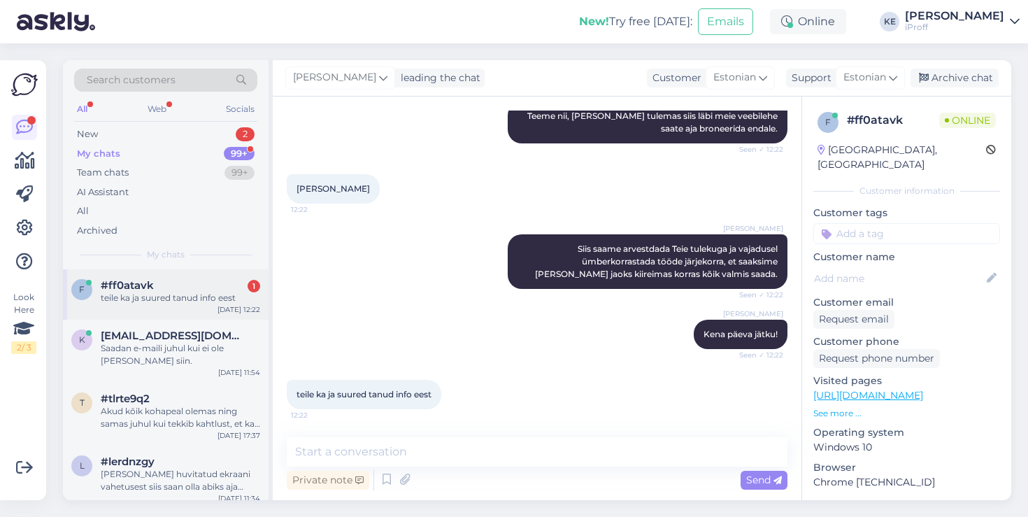
click at [141, 283] on span "#ff0atavk" at bounding box center [127, 285] width 53 height 13
click at [194, 143] on div "New 2" at bounding box center [165, 134] width 183 height 20
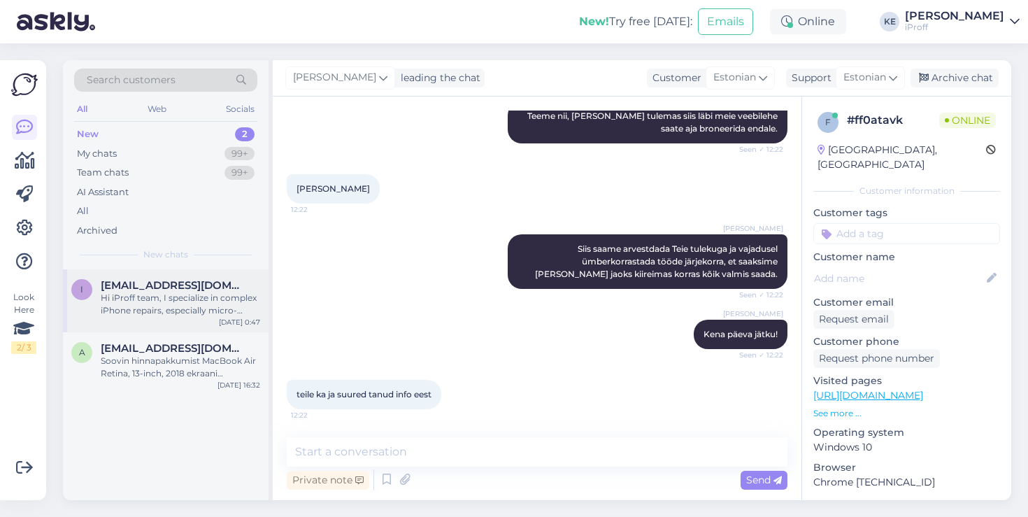
click at [202, 290] on span "[EMAIL_ADDRESS][DOMAIN_NAME]" at bounding box center [173, 285] width 145 height 13
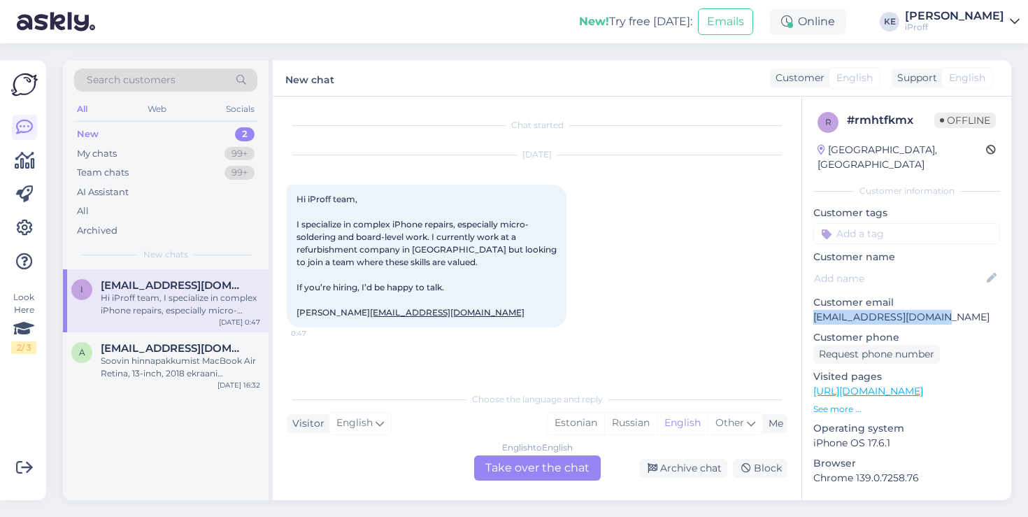
drag, startPoint x: 946, startPoint y: 301, endPoint x: 812, endPoint y: 301, distance: 133.5
click at [812, 301] on div "r # rmhtfkmx Offline [GEOGRAPHIC_DATA], [GEOGRAPHIC_DATA] Customer information …" at bounding box center [906, 390] width 209 height 589
copy p "[EMAIL_ADDRESS][DOMAIN_NAME]"
